Goal: Task Accomplishment & Management: Use online tool/utility

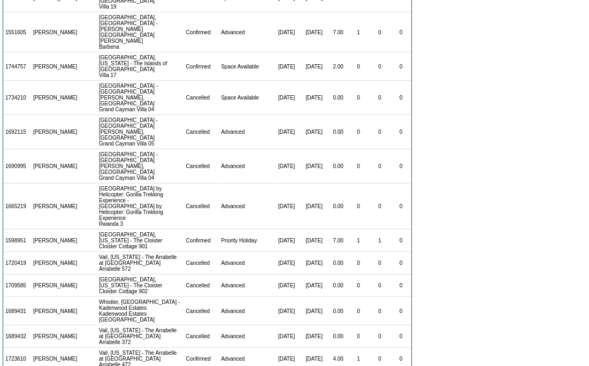
scroll to position [743, 0]
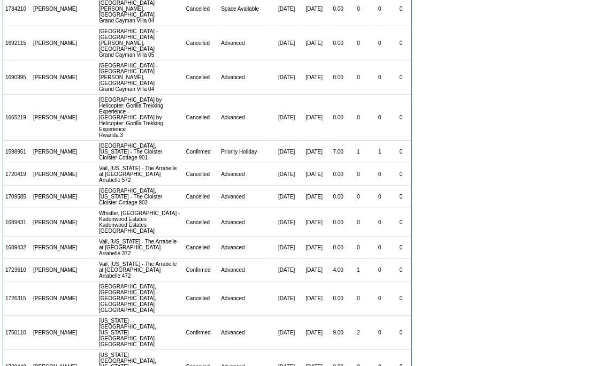
drag, startPoint x: 29, startPoint y: 277, endPoint x: 3, endPoint y: 281, distance: 26.5
copy td "1765479"
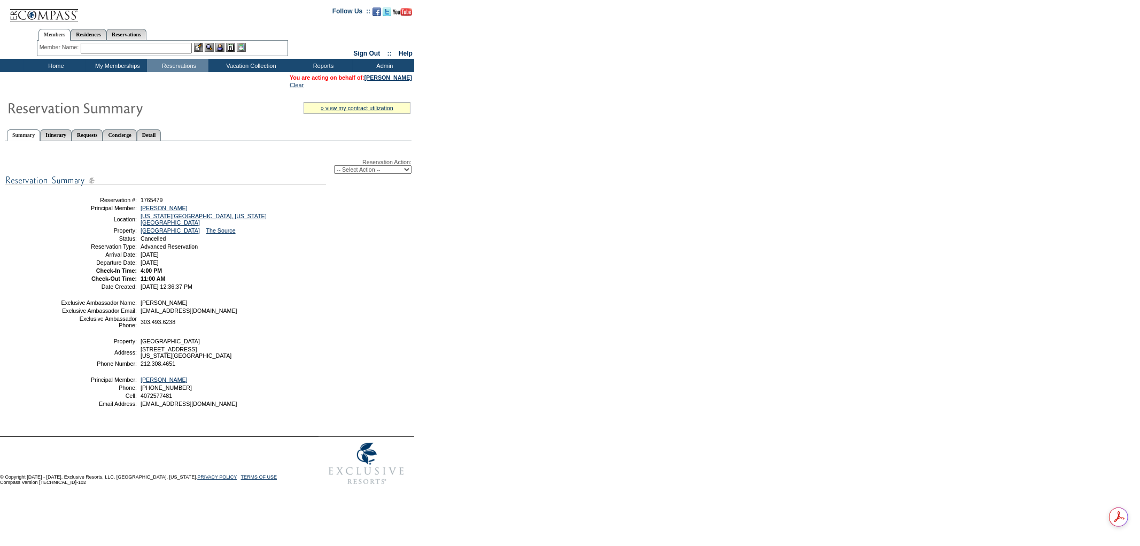
click at [350, 169] on select "-- Select Action -- Modify Reservation Dates Modify Reservation Cost Modify Occ…" at bounding box center [373, 169] width 78 height 9
select select "ChangeCost"
click at [334, 165] on select "-- Select Action -- Modify Reservation Dates Modify Reservation Cost Modify Occ…" at bounding box center [373, 169] width 78 height 9
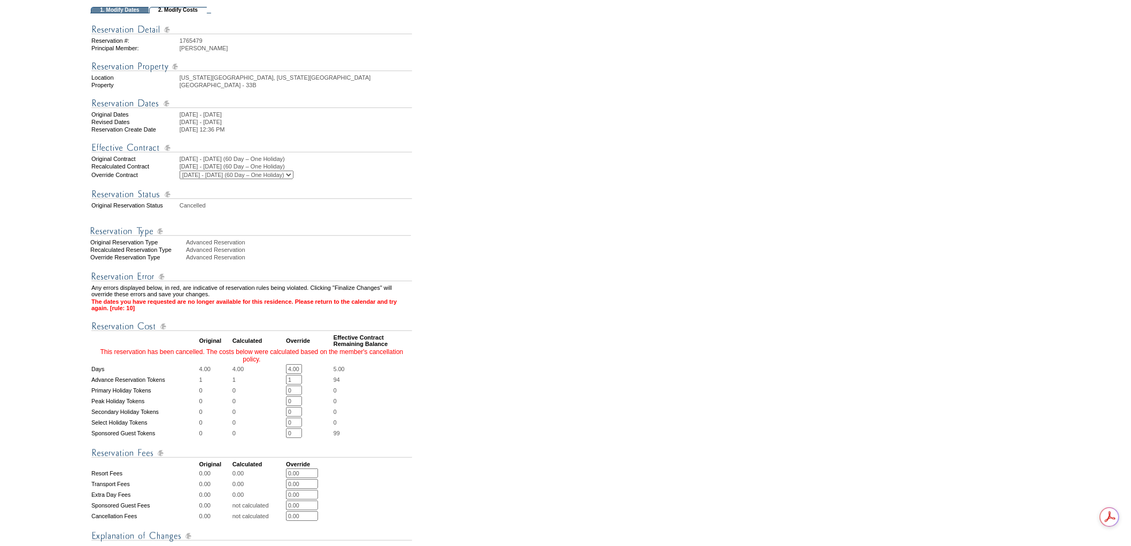
scroll to position [178, 0]
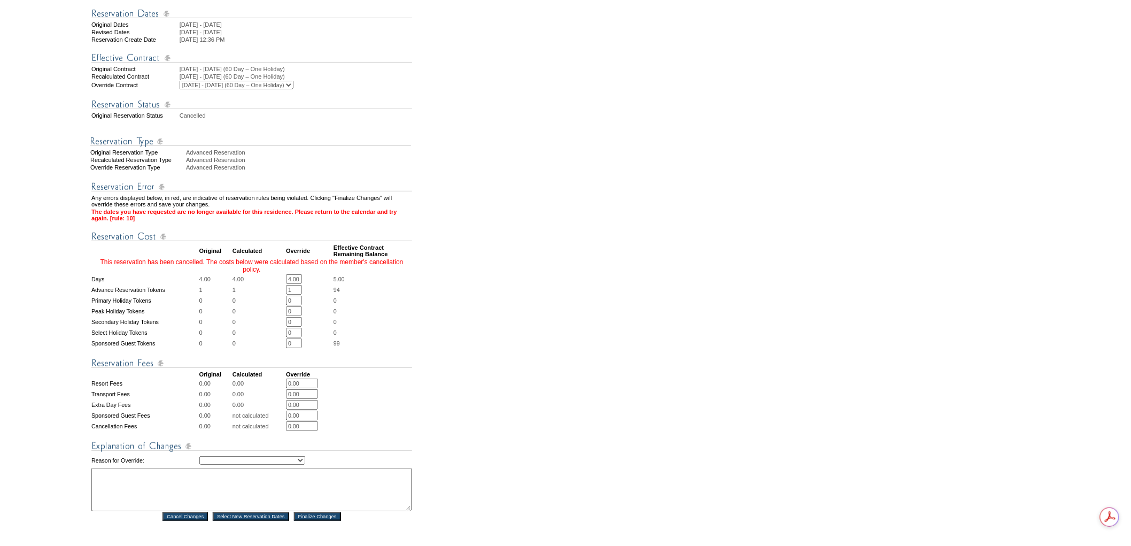
drag, startPoint x: 294, startPoint y: 293, endPoint x: 282, endPoint y: 293, distance: 11.8
click at [282, 293] on tr "Advance Reservation Tokens 1 1 1 * * 94" at bounding box center [251, 290] width 321 height 10
type input "0"
drag, startPoint x: 301, startPoint y: 287, endPoint x: 289, endPoint y: 286, distance: 12.3
click at [289, 284] on input "4.00" at bounding box center [294, 279] width 16 height 10
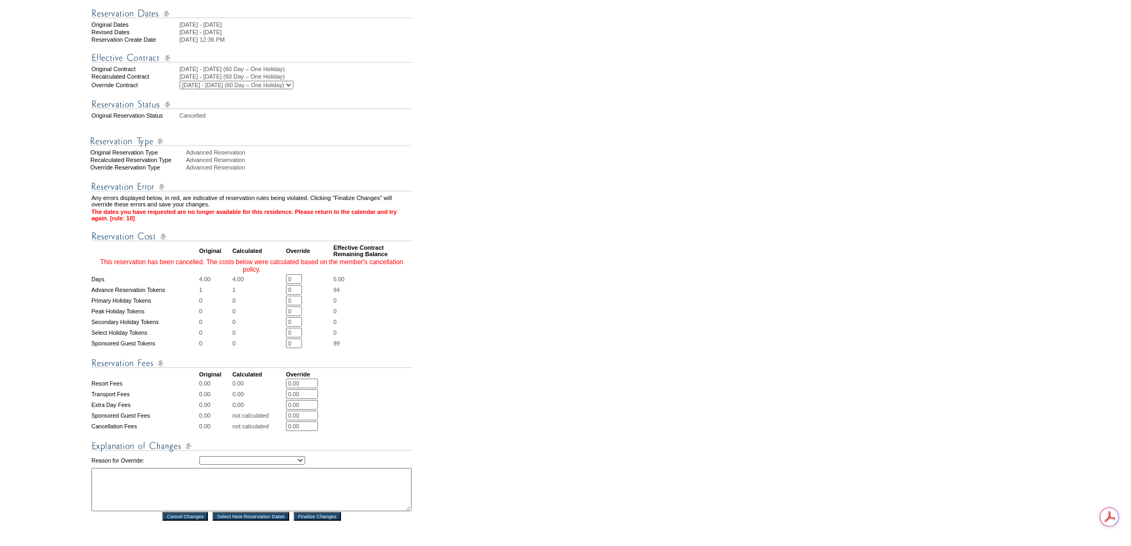
type input "0"
click at [266, 461] on select "Creating Continuous Stay Days Rebooked After Cancellation Editing Occupant Expe…" at bounding box center [252, 460] width 106 height 9
select select "1044"
click at [199, 456] on select "Creating Continuous Stay Days Rebooked After Cancellation Editing Occupant Expe…" at bounding box center [252, 460] width 106 height 9
click at [193, 461] on td "Reason for Override:" at bounding box center [144, 460] width 107 height 13
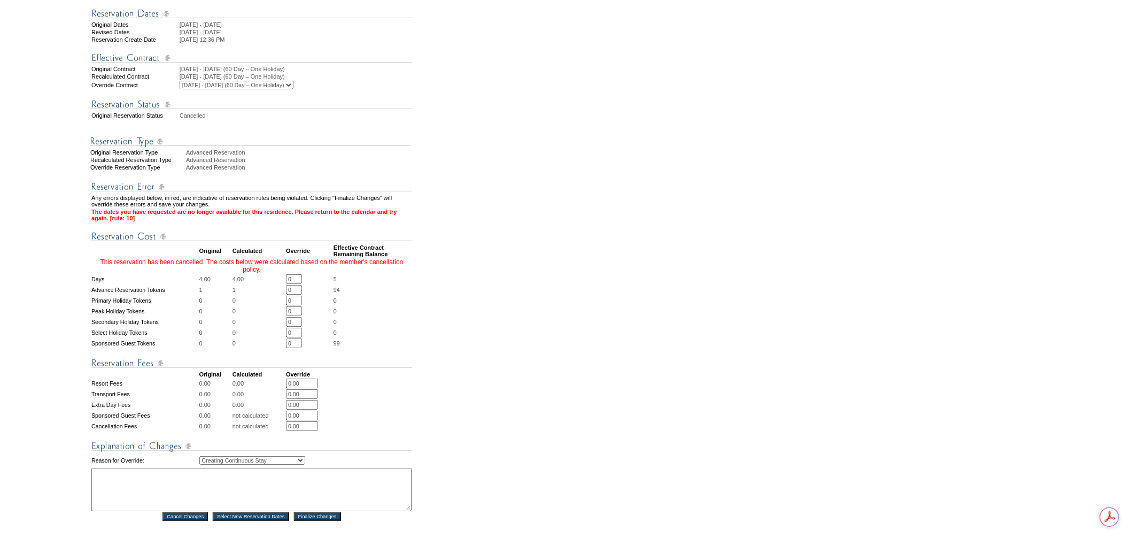
click at [222, 471] on textarea at bounding box center [251, 489] width 320 height 43
type textarea "pc"
click at [325, 512] on input "Finalize Changes" at bounding box center [317, 516] width 47 height 9
